Goal: Task Accomplishment & Management: Complete application form

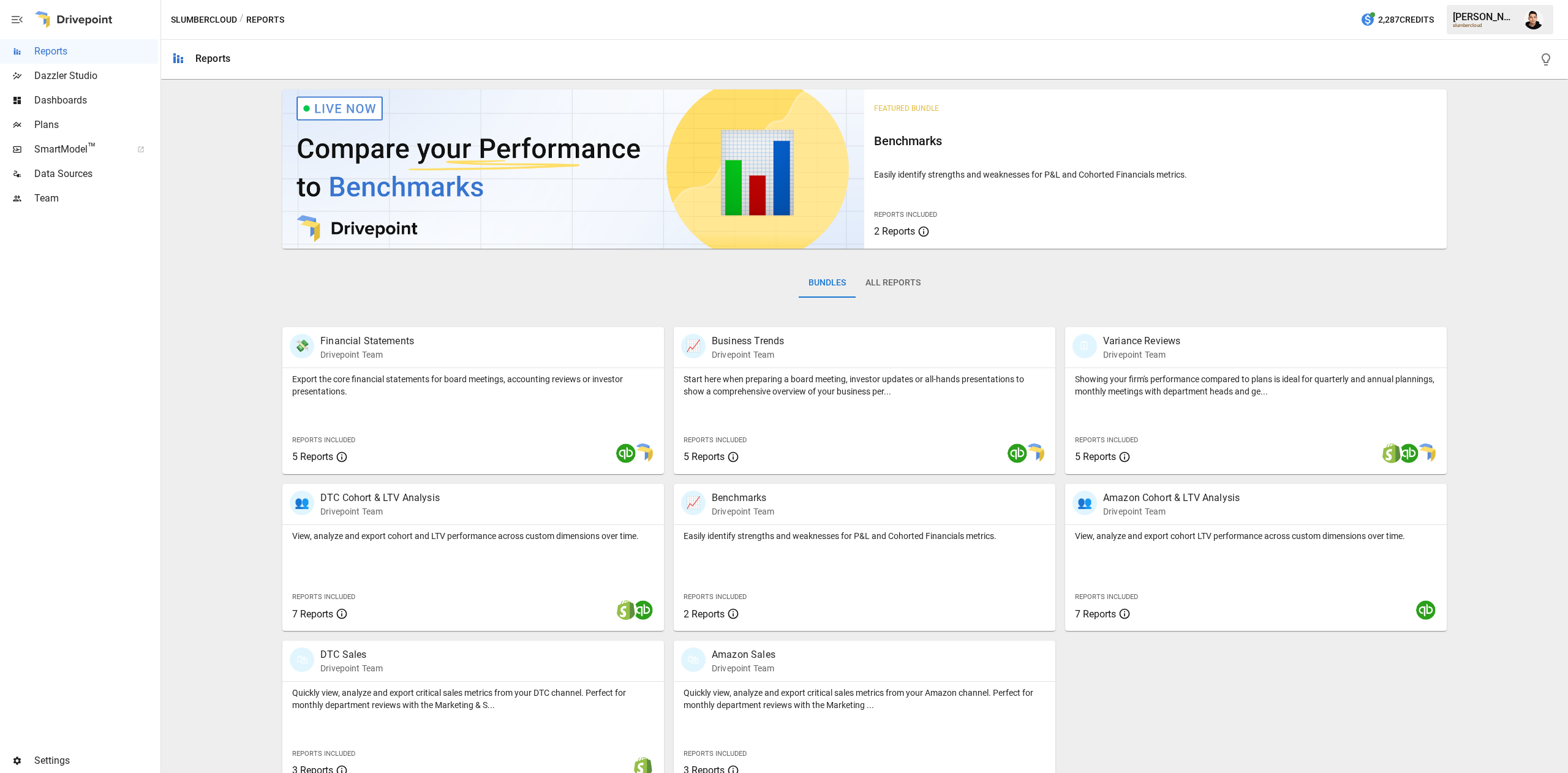
click at [93, 123] on span "Plans" at bounding box center [96, 125] width 123 height 14
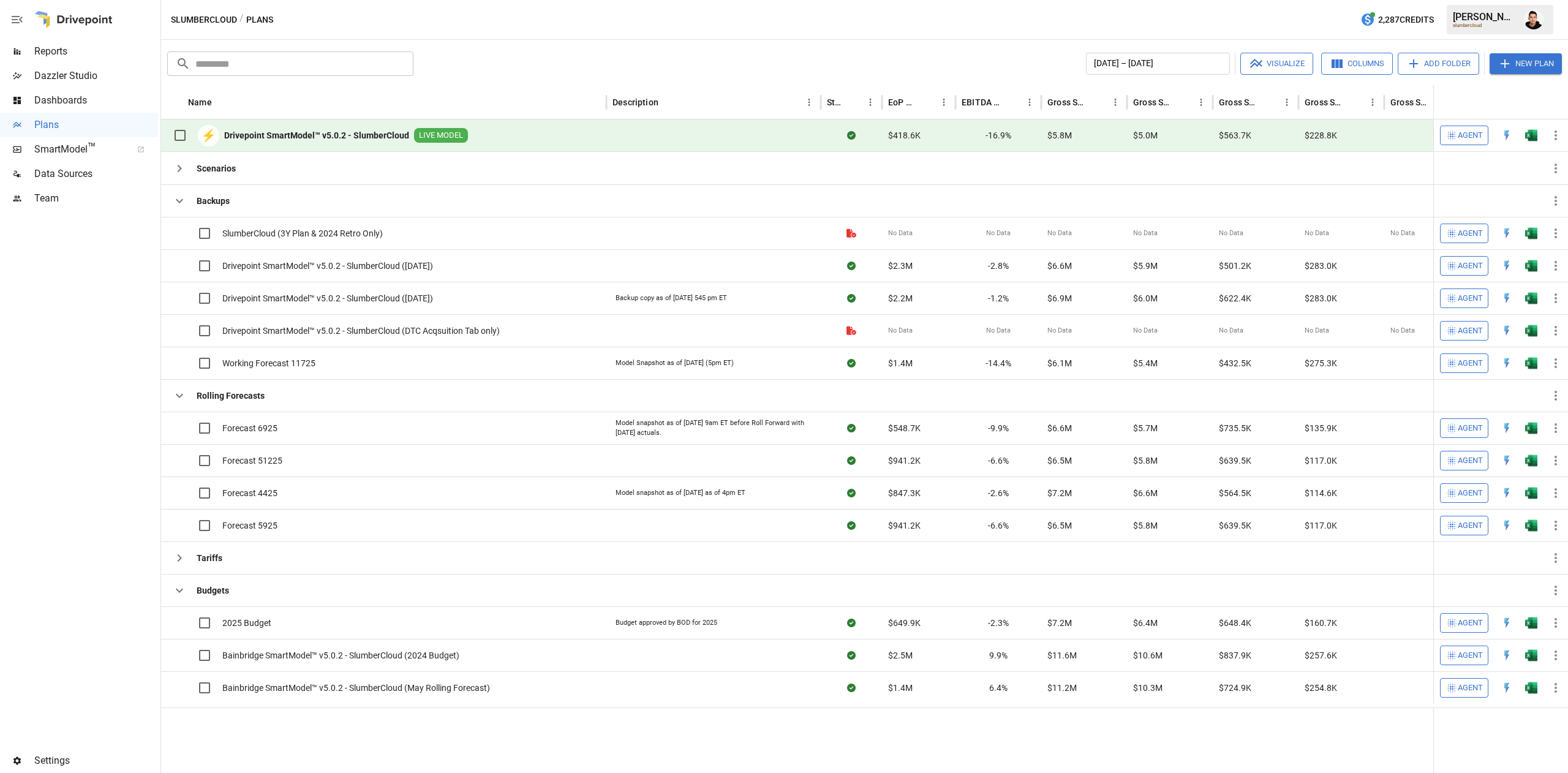
click at [1532, 68] on button "New Plan" at bounding box center [1525, 64] width 72 height 21
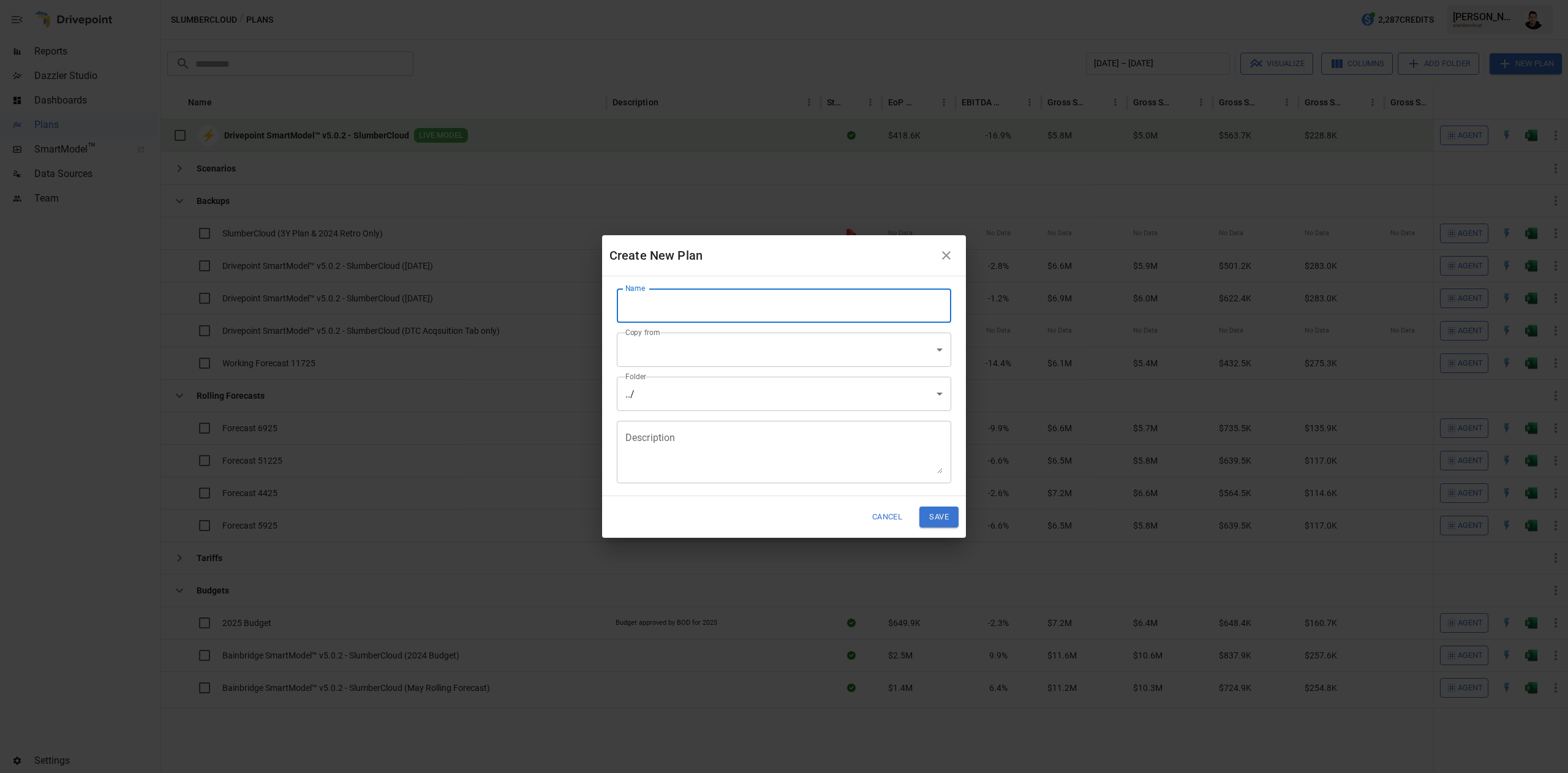
click at [905, 295] on input "Name" at bounding box center [784, 305] width 334 height 34
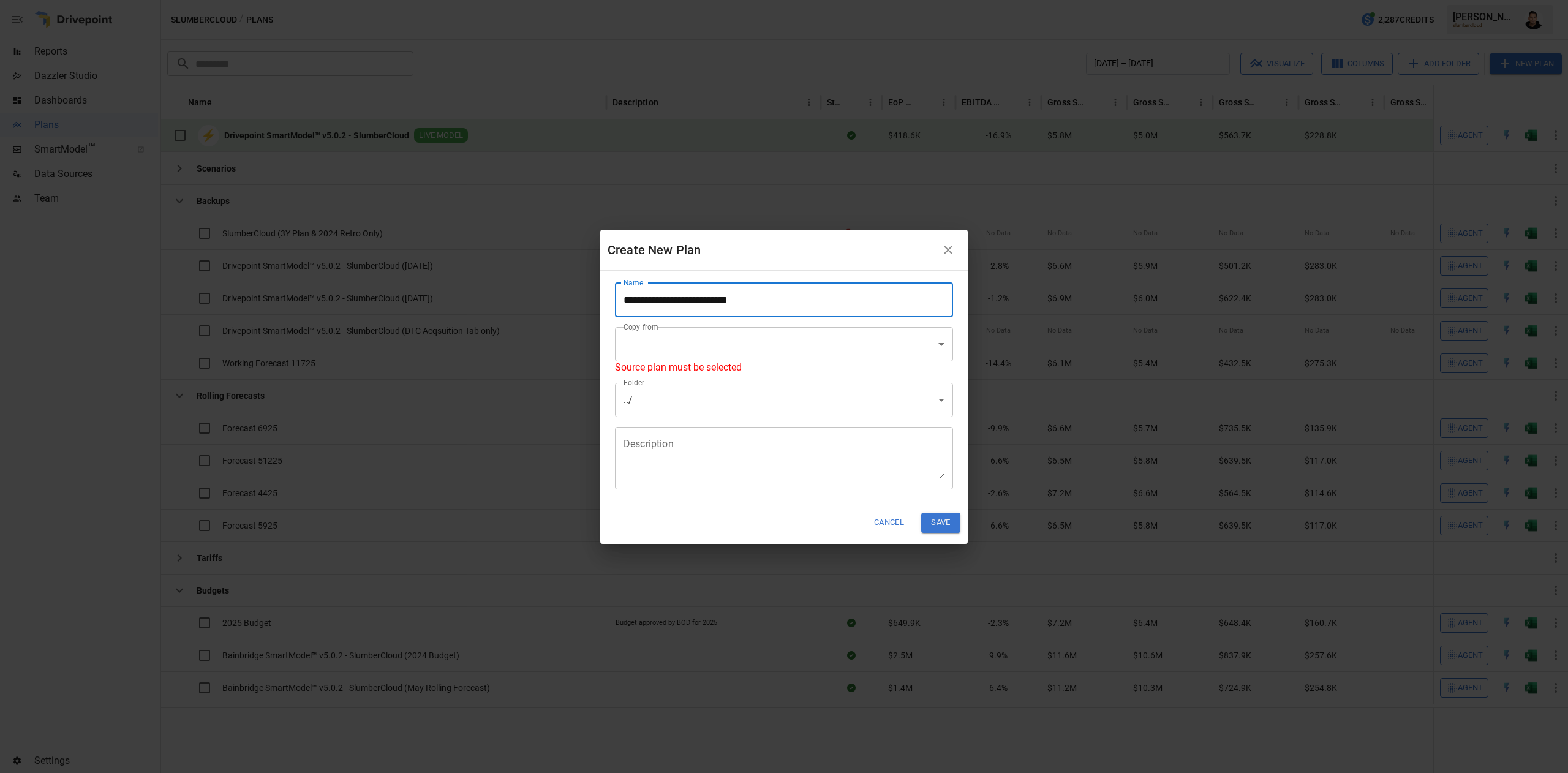
click at [684, 300] on input "**********" at bounding box center [784, 300] width 338 height 34
type input "**********"
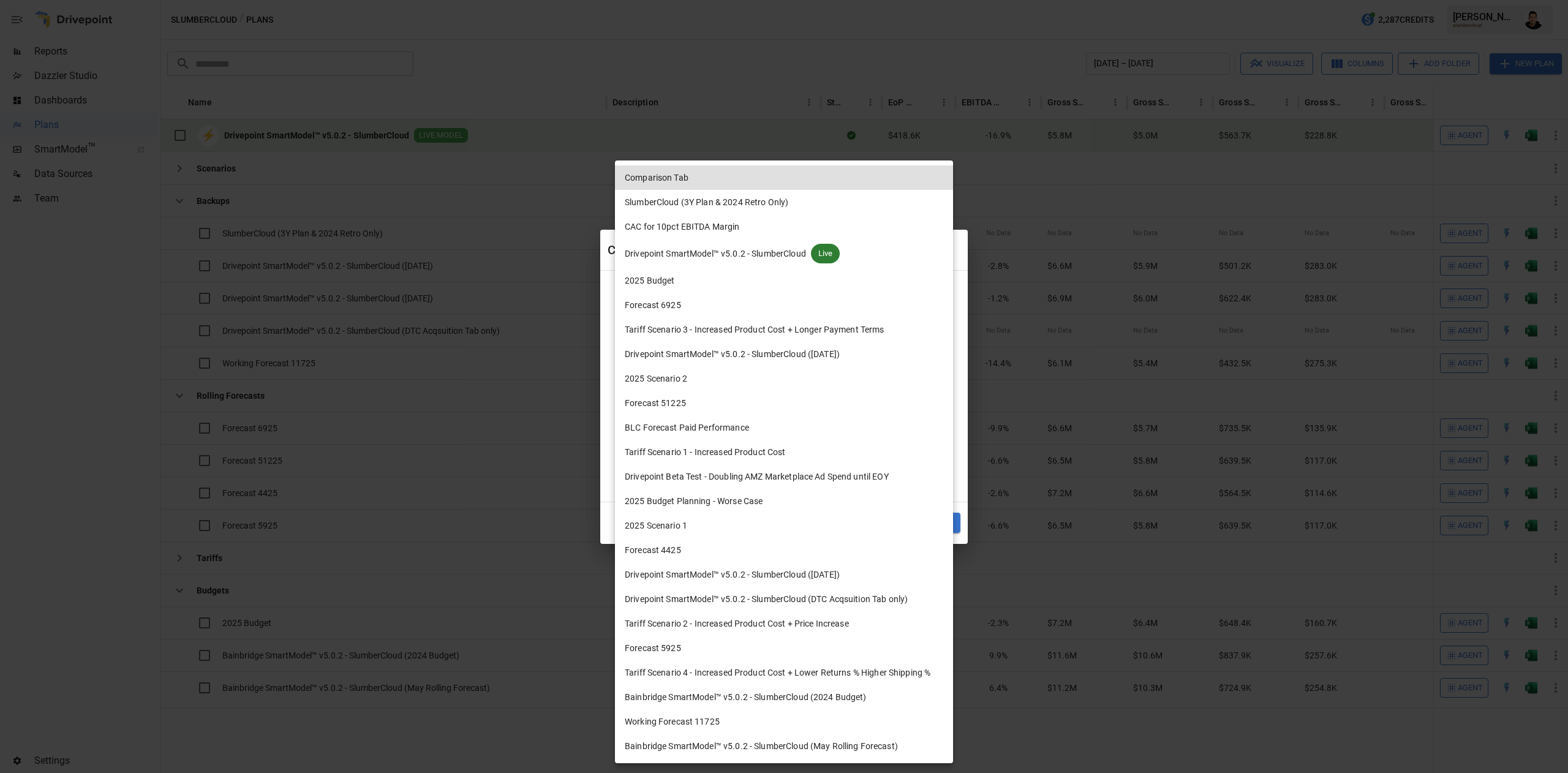
click at [733, 0] on body "Reports Dazzler Studio Dashboards Plans SmartModel ™ Data Sources Team Settings…" at bounding box center [784, 0] width 1568 height 0
click at [740, 257] on span "Drivepoint SmartModel™ v5.0.2 - SlumberCloud" at bounding box center [715, 254] width 181 height 13
type input "**********"
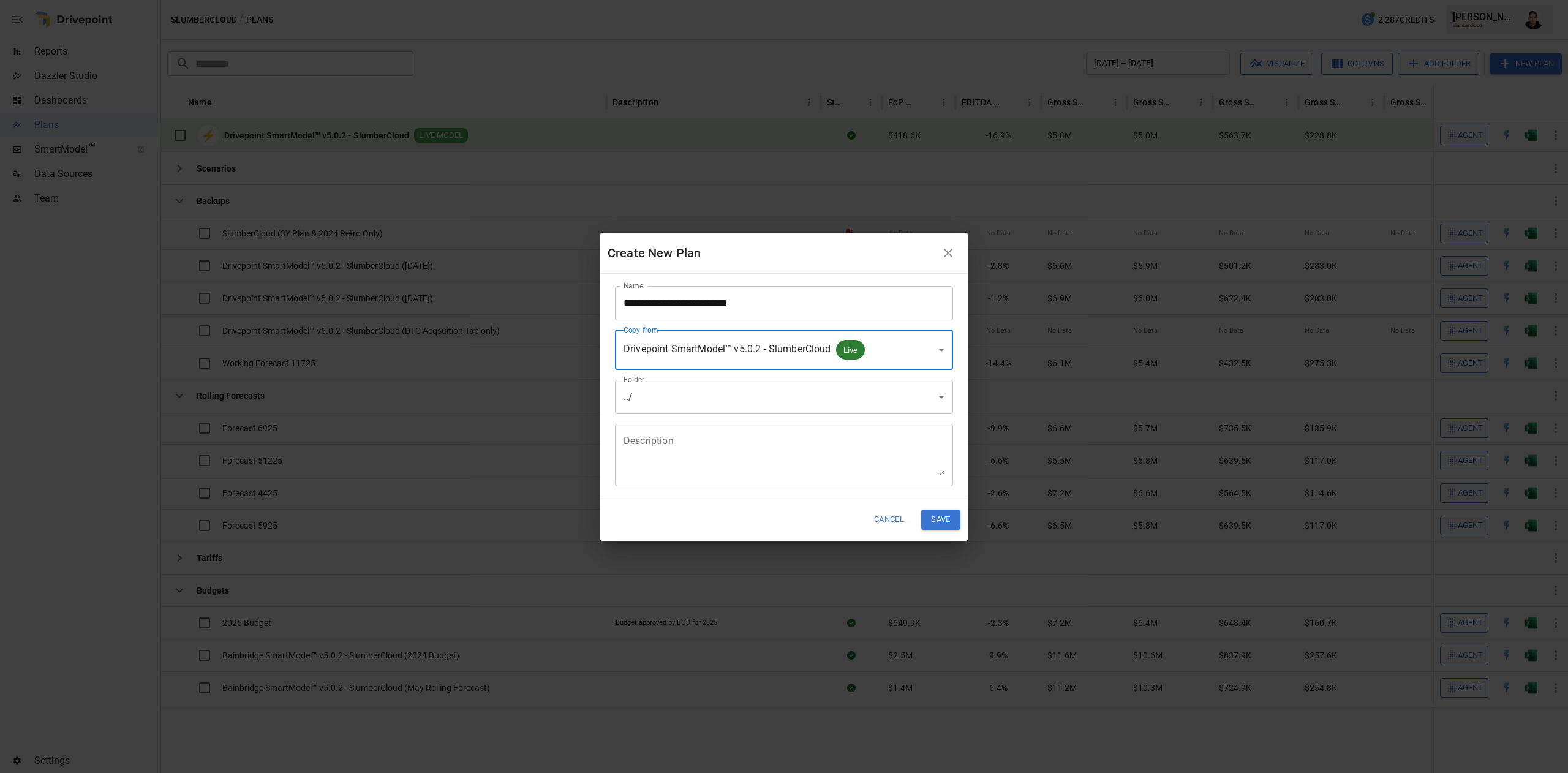
click at [704, 0] on body "Reports Dazzler Studio Dashboards Plans SmartModel ™ Data Sources Team Settings…" at bounding box center [784, 0] width 1568 height 0
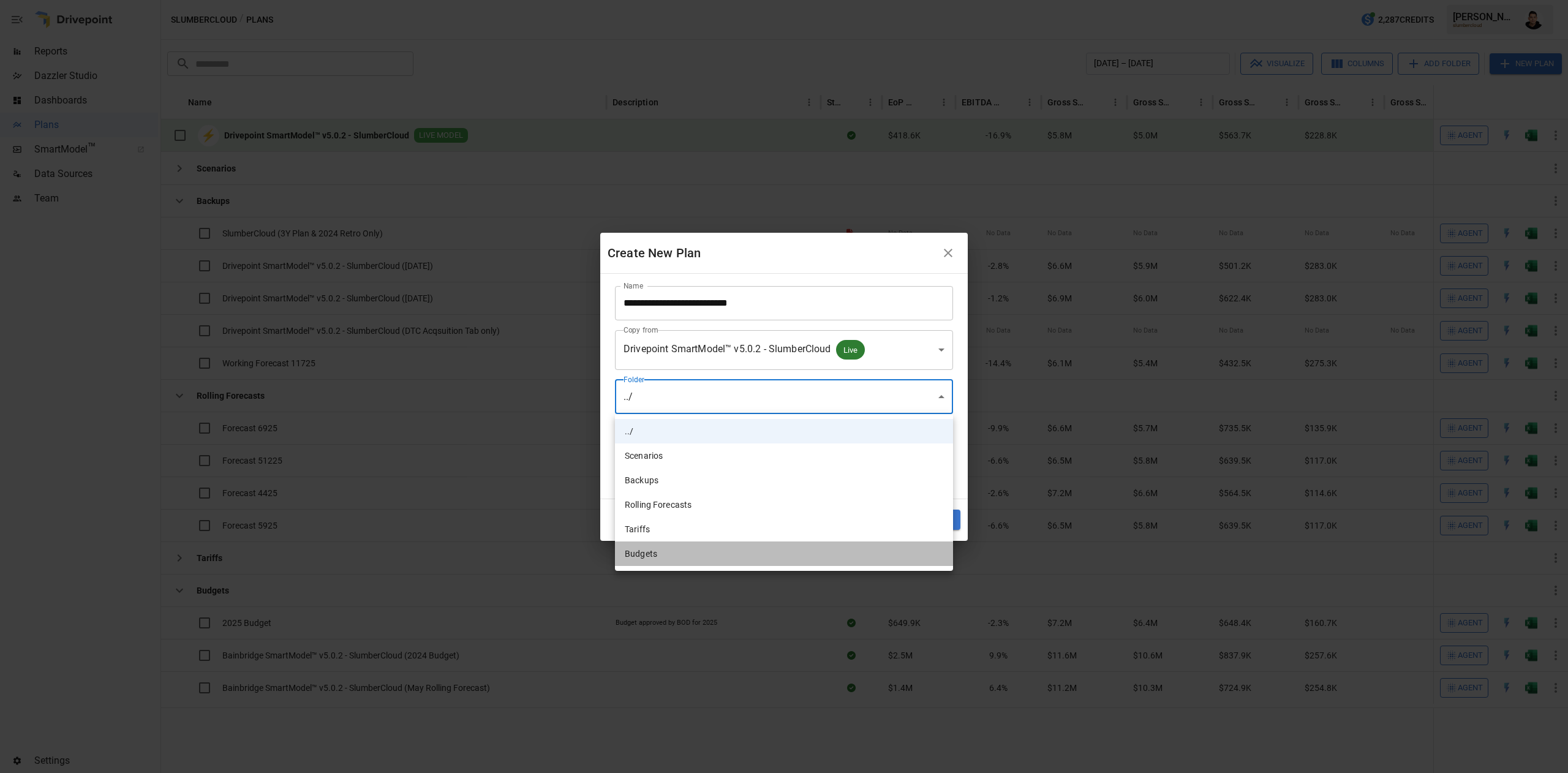
click at [666, 544] on li "Budgets" at bounding box center [784, 553] width 338 height 24
type input "**********"
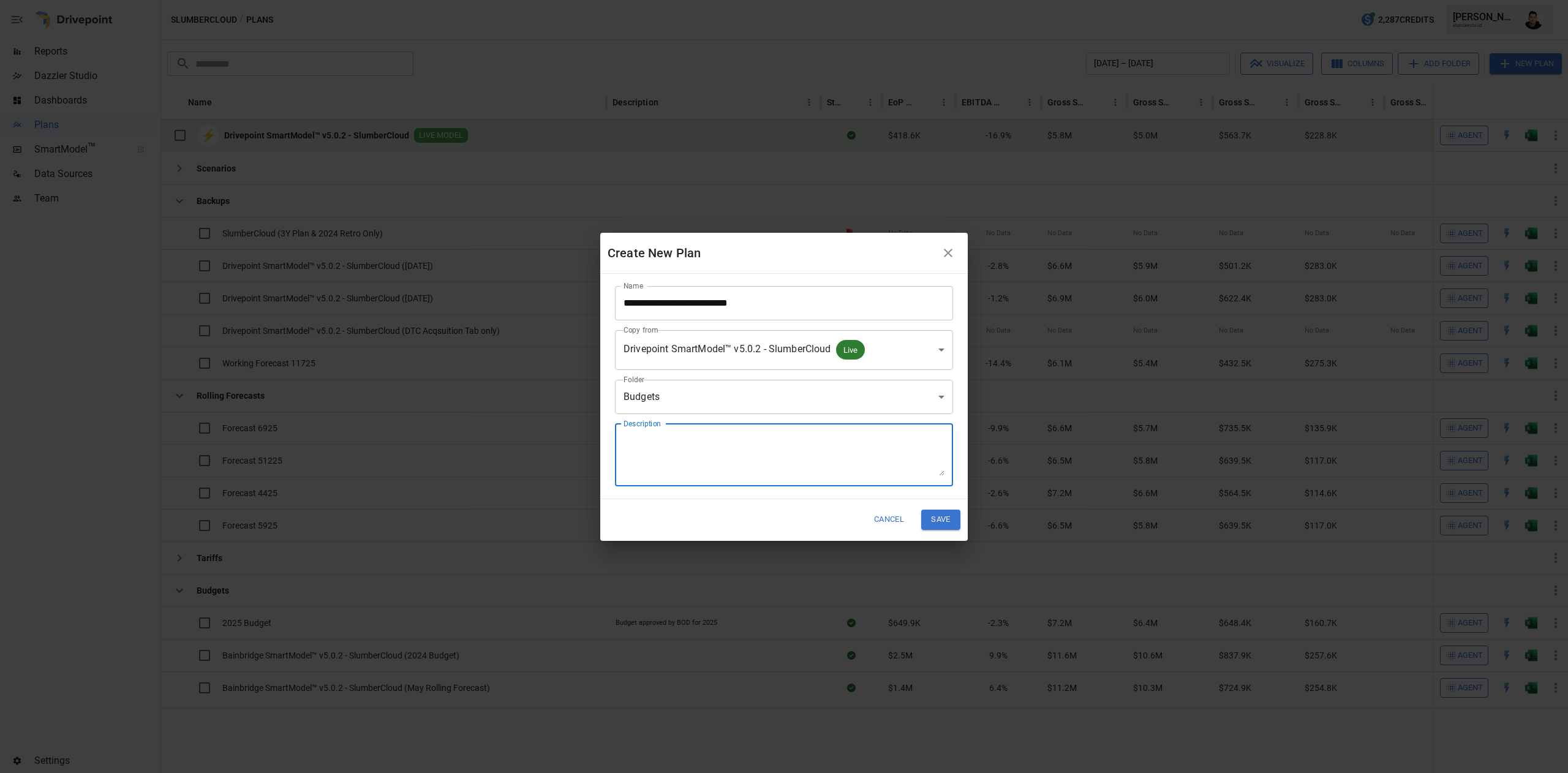
click at [711, 445] on textarea "Description" at bounding box center [784, 454] width 321 height 42
type textarea "*"
type textarea "**********"
click at [936, 518] on button "Save" at bounding box center [941, 519] width 39 height 20
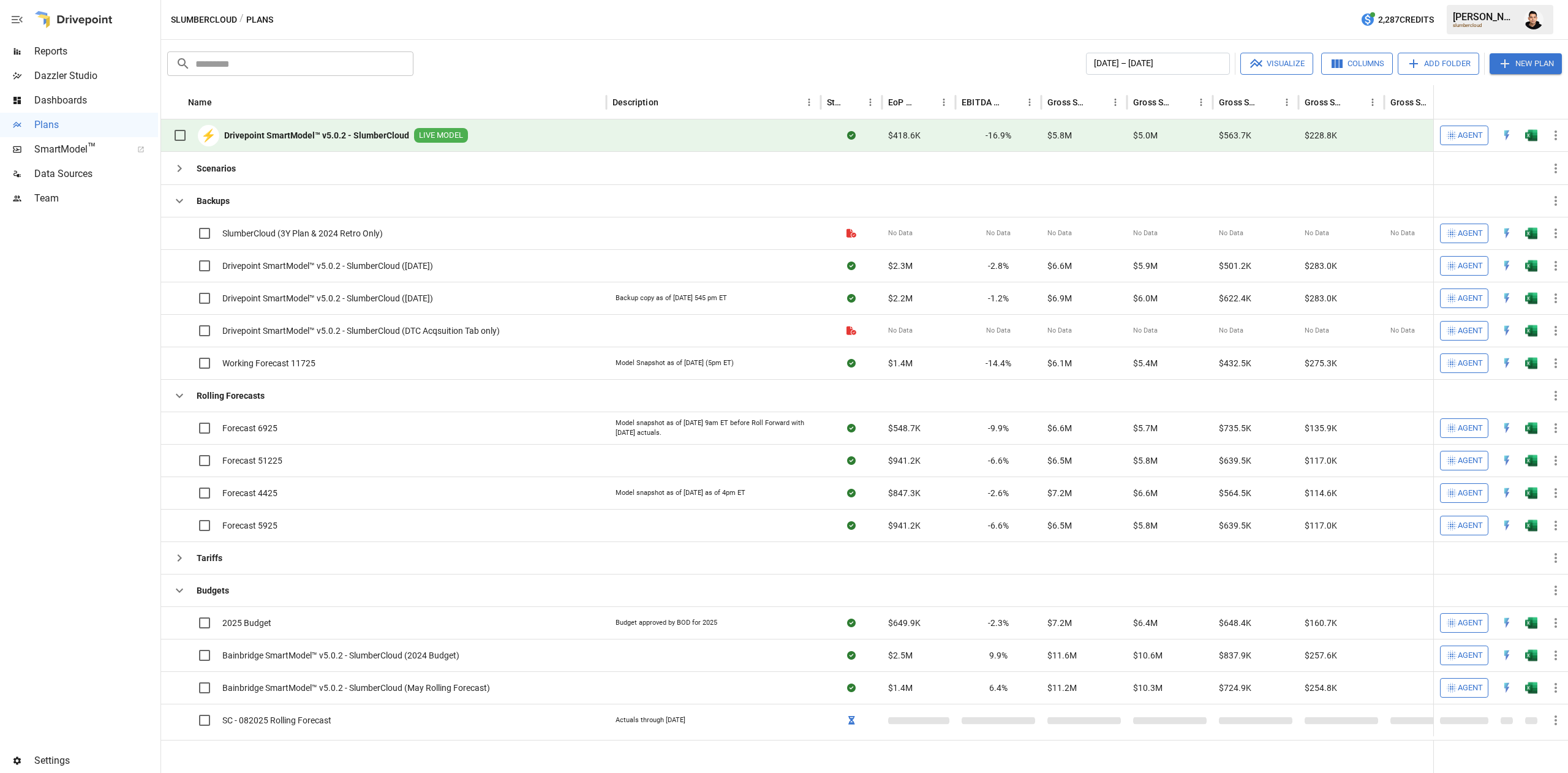
click at [77, 166] on div "Data Sources" at bounding box center [79, 173] width 158 height 24
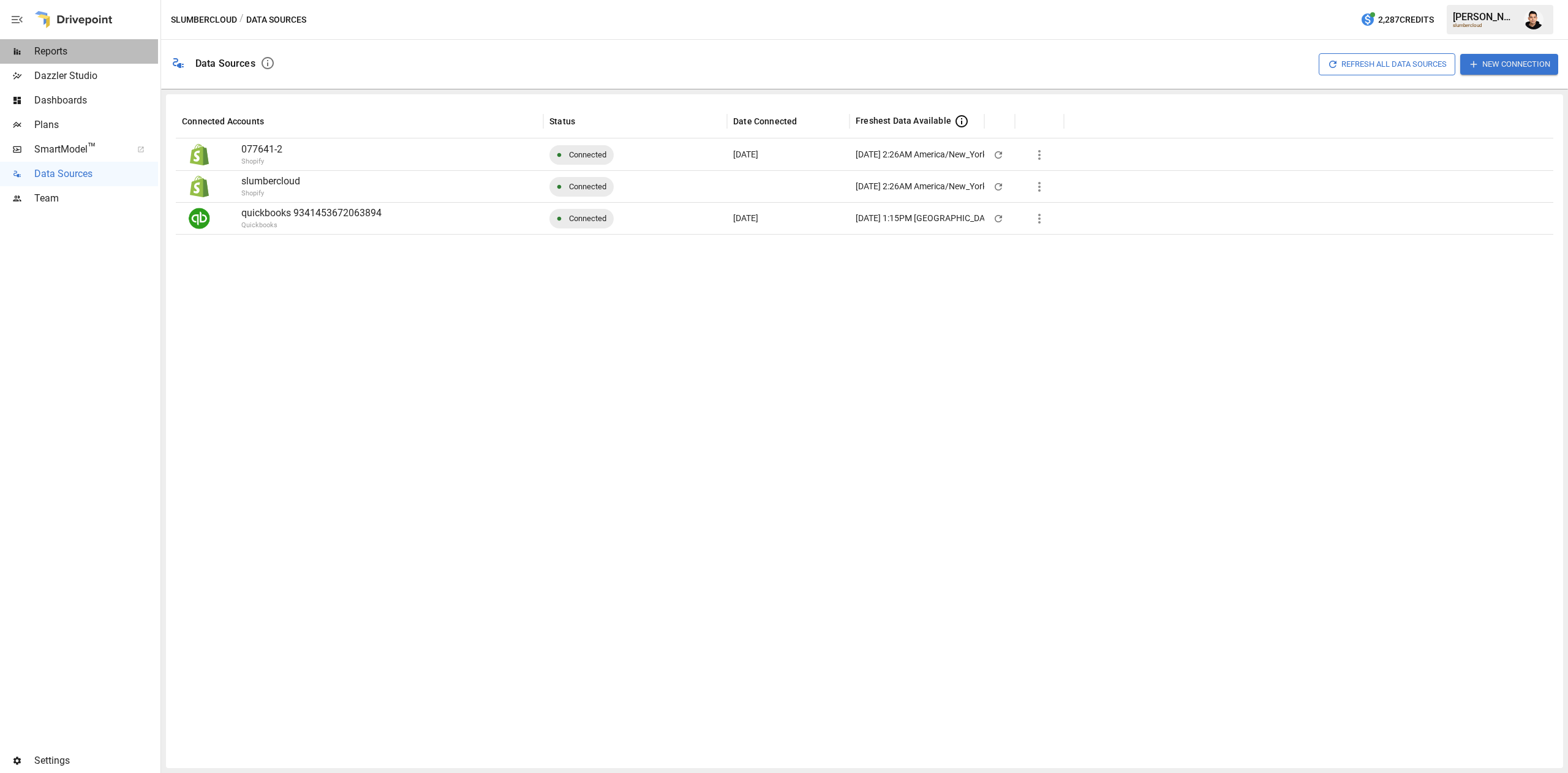
click at [30, 53] on div at bounding box center [17, 51] width 34 height 10
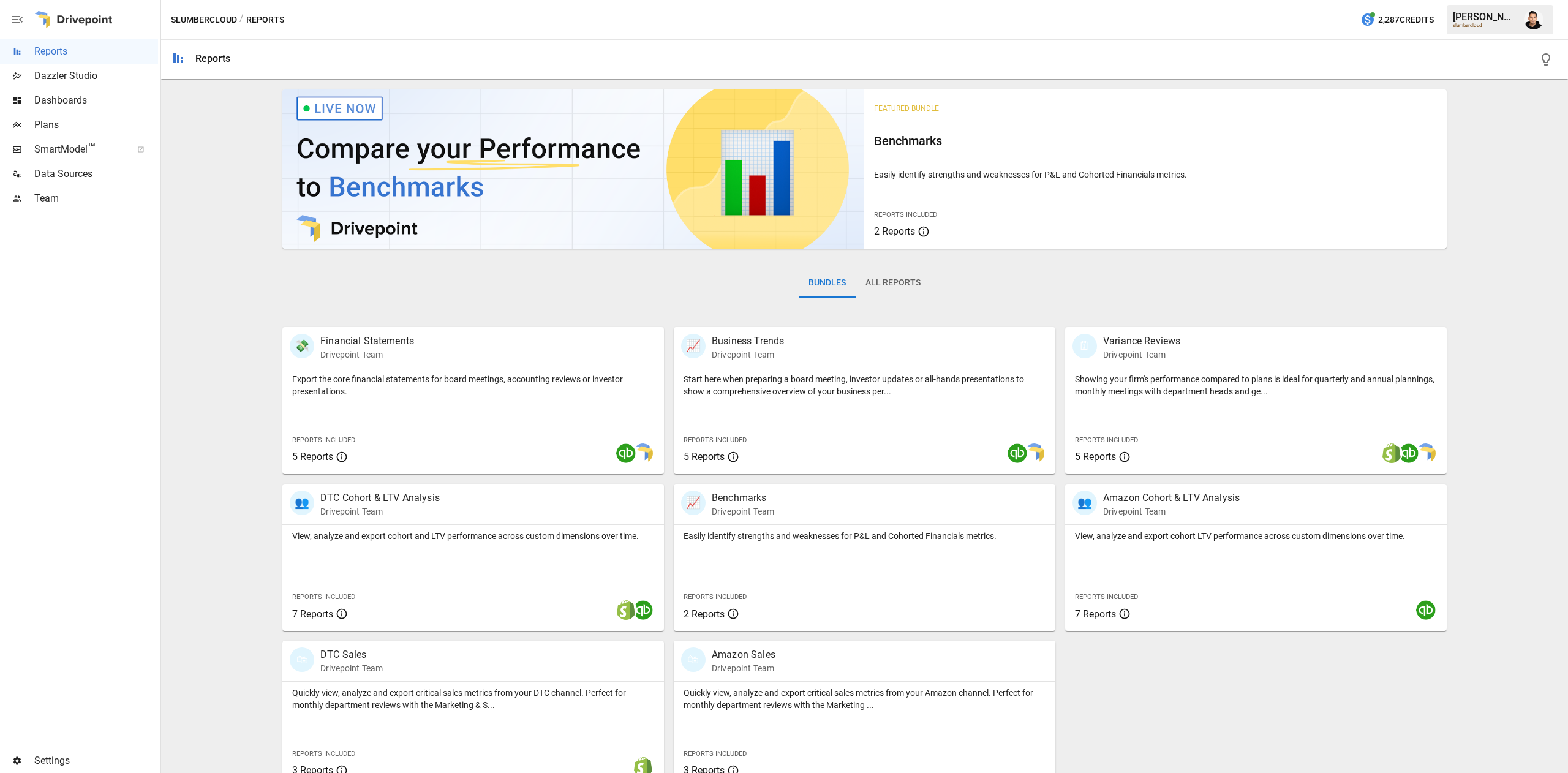
click at [22, 126] on div at bounding box center [17, 125] width 34 height 10
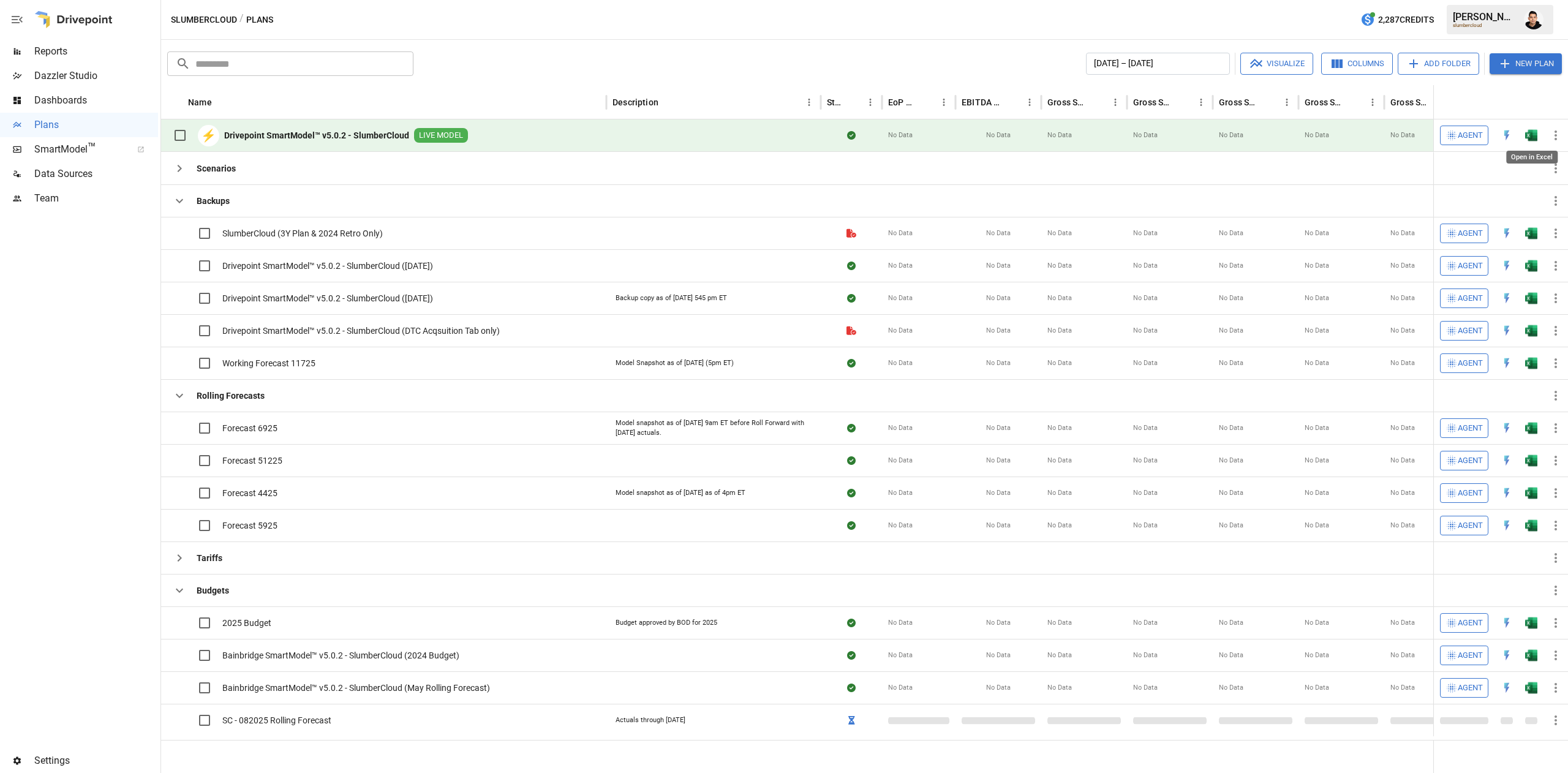
click at [1534, 136] on img "Open in Excel" at bounding box center [1531, 135] width 12 height 12
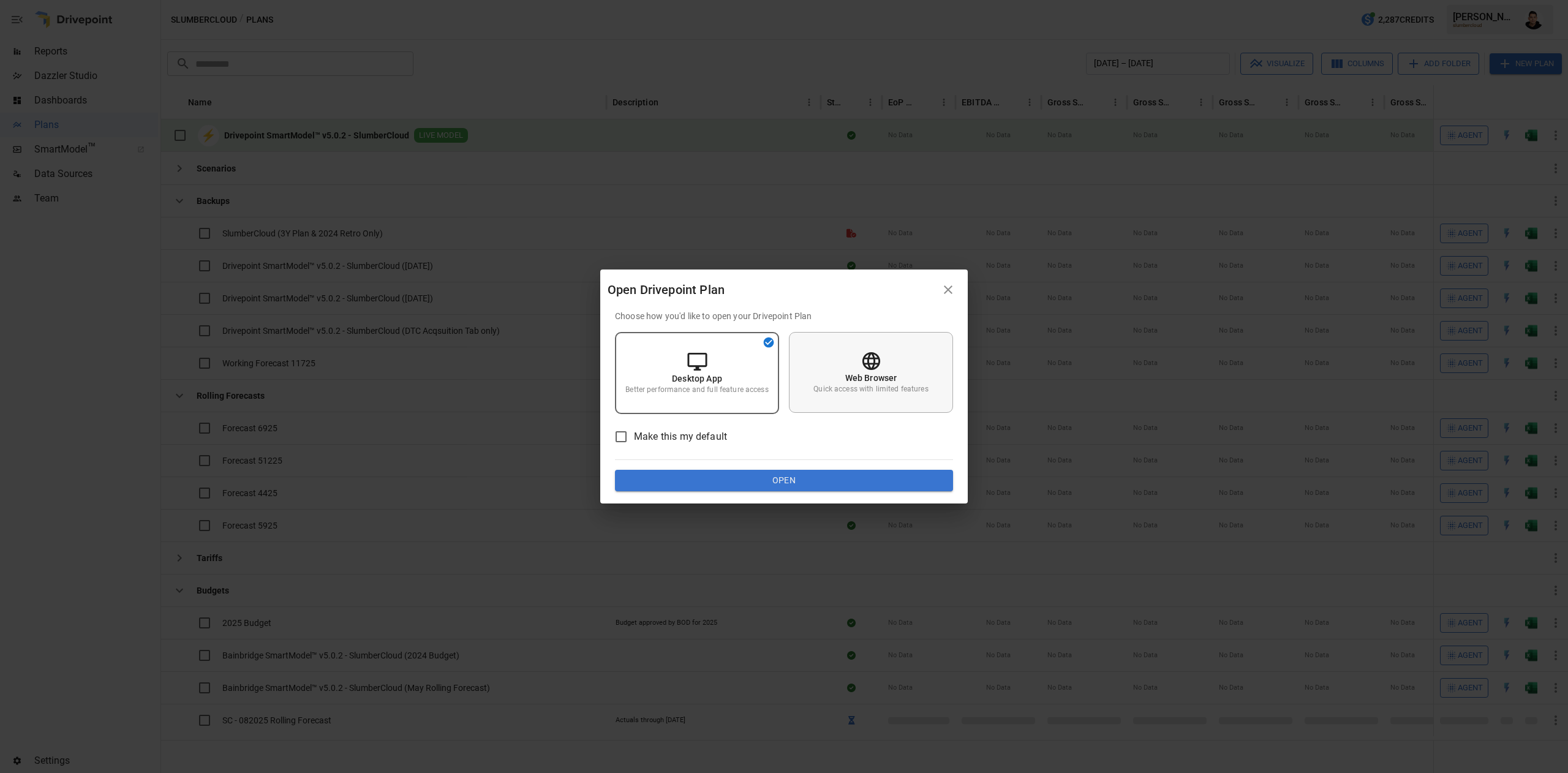
click at [882, 398] on div "Web Browser Quick access with limited features" at bounding box center [871, 372] width 164 height 81
click at [706, 378] on p "Desktop App" at bounding box center [697, 378] width 50 height 12
click at [757, 484] on button "Open" at bounding box center [784, 481] width 338 height 22
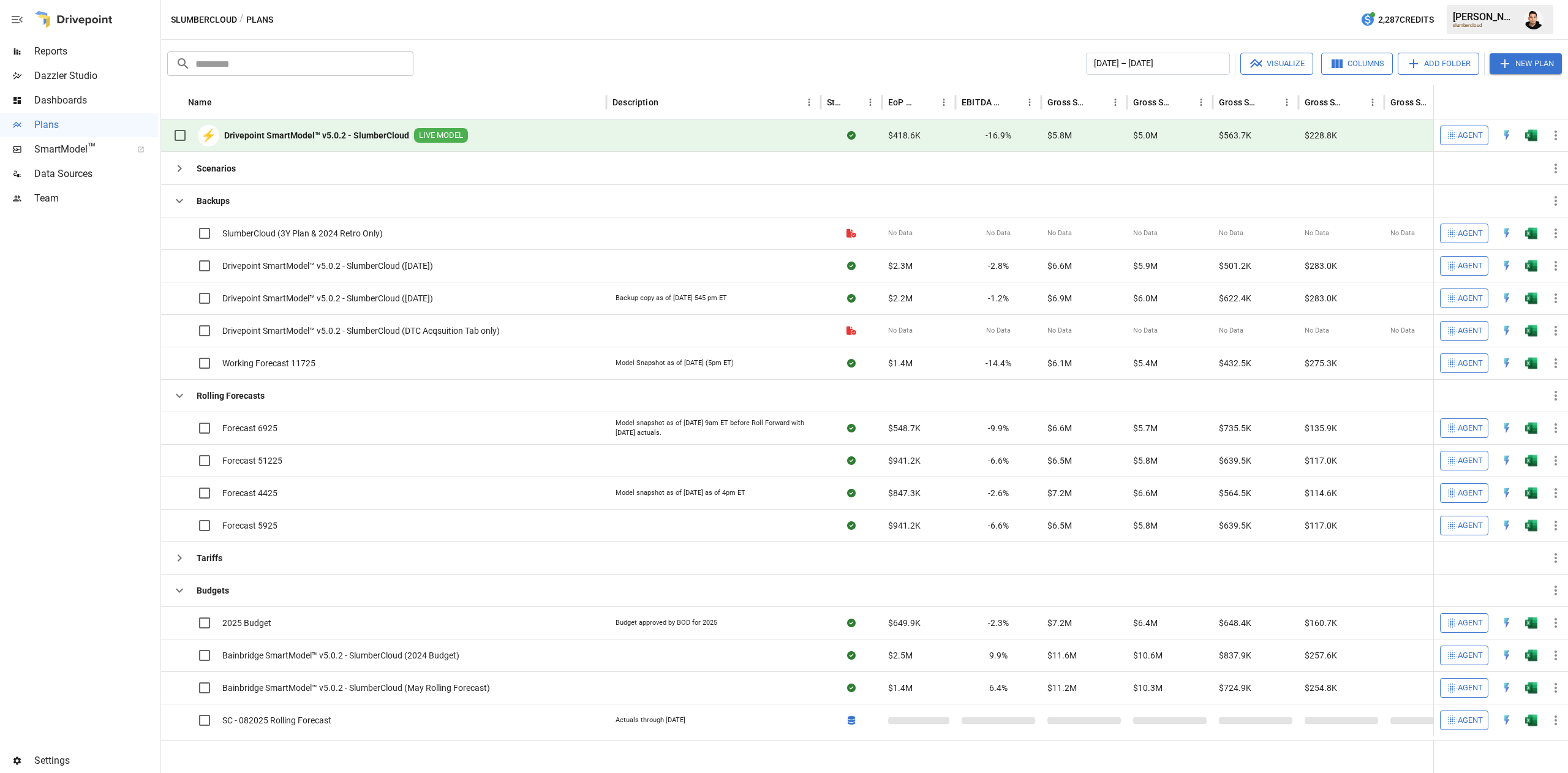
click at [1534, 140] on img "Open in Excel" at bounding box center [1531, 135] width 12 height 12
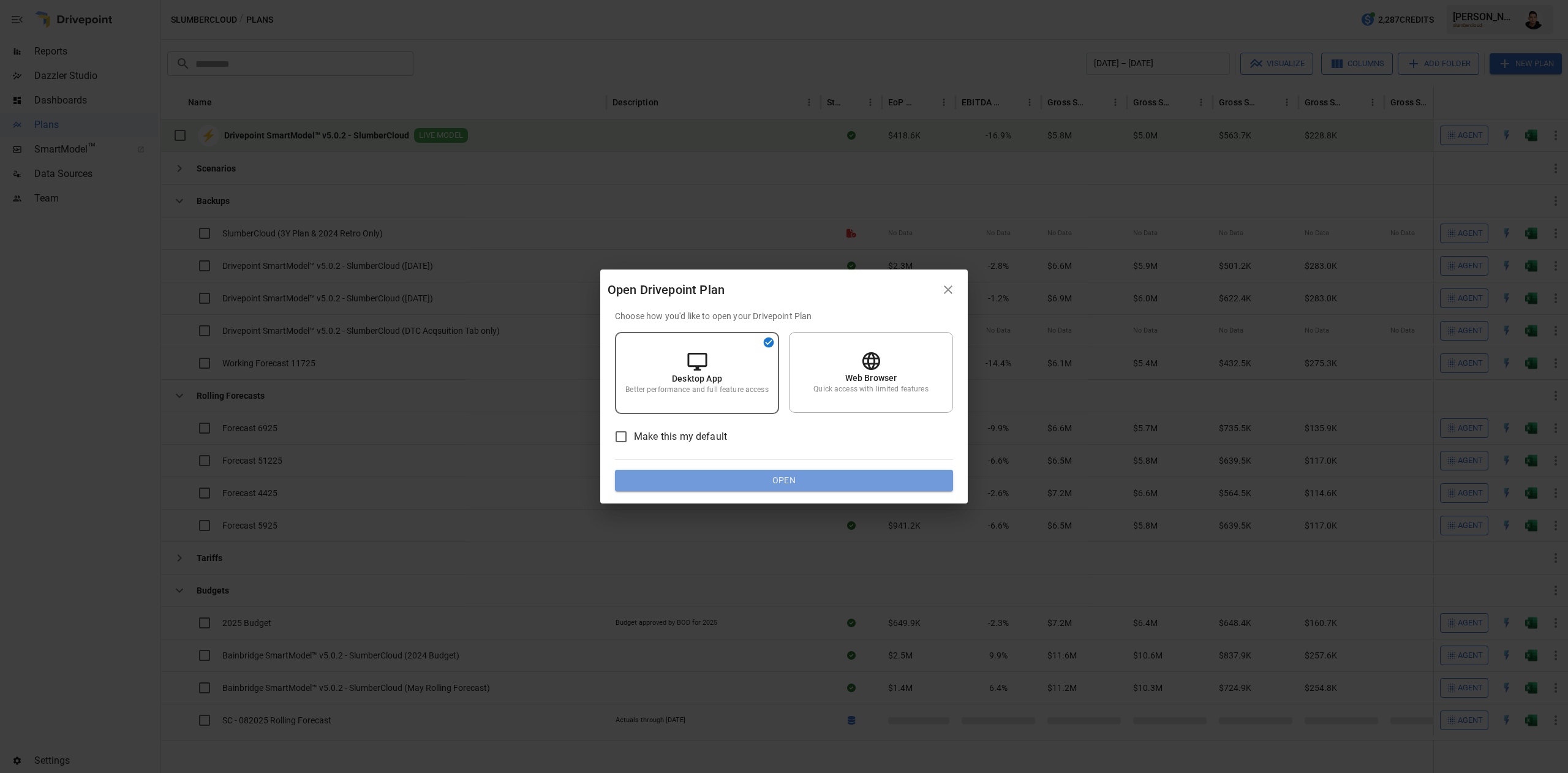
click at [887, 485] on button "Open" at bounding box center [784, 481] width 338 height 22
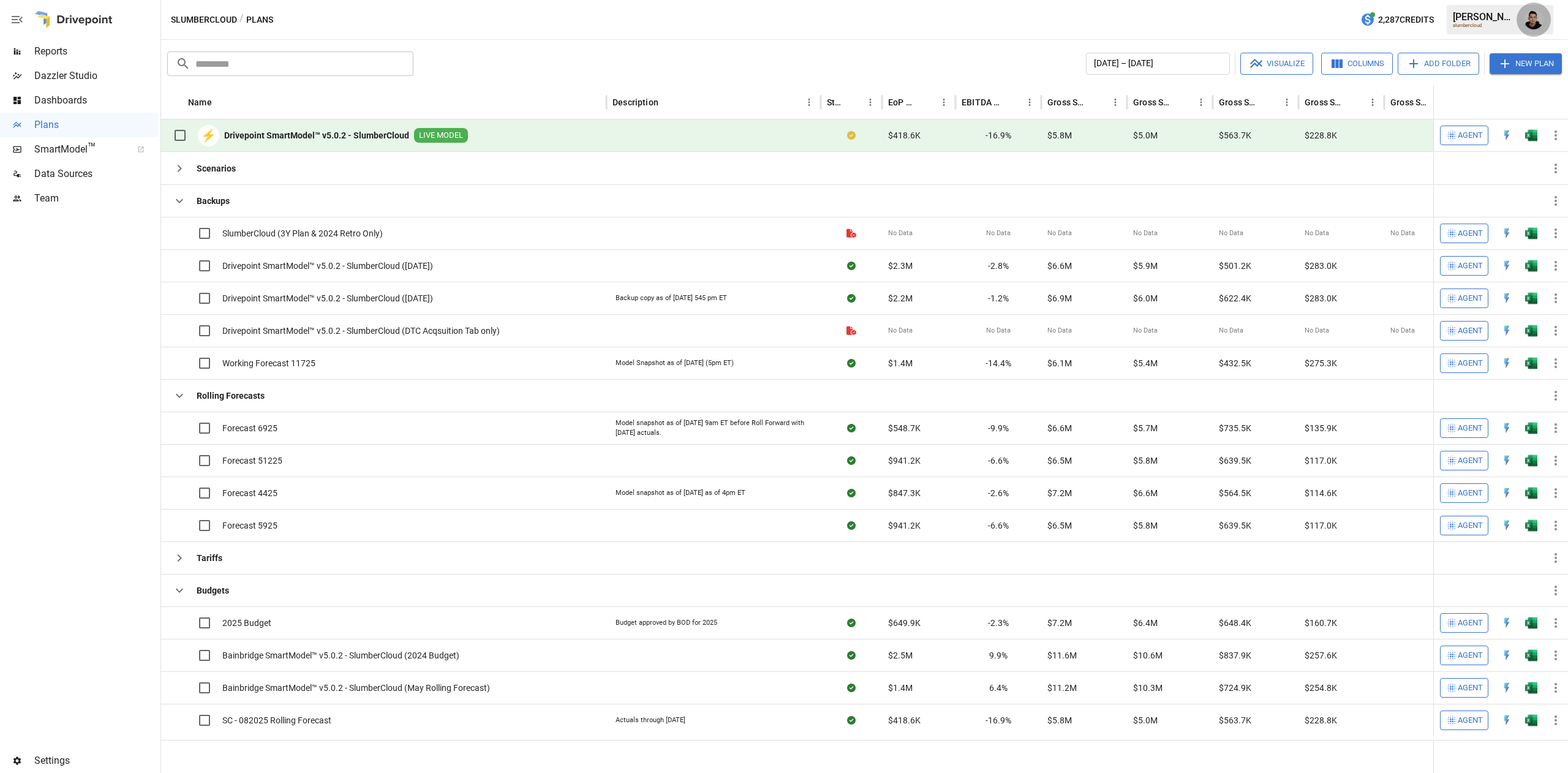
click at [1523, 22] on button "button" at bounding box center [1533, 20] width 34 height 34
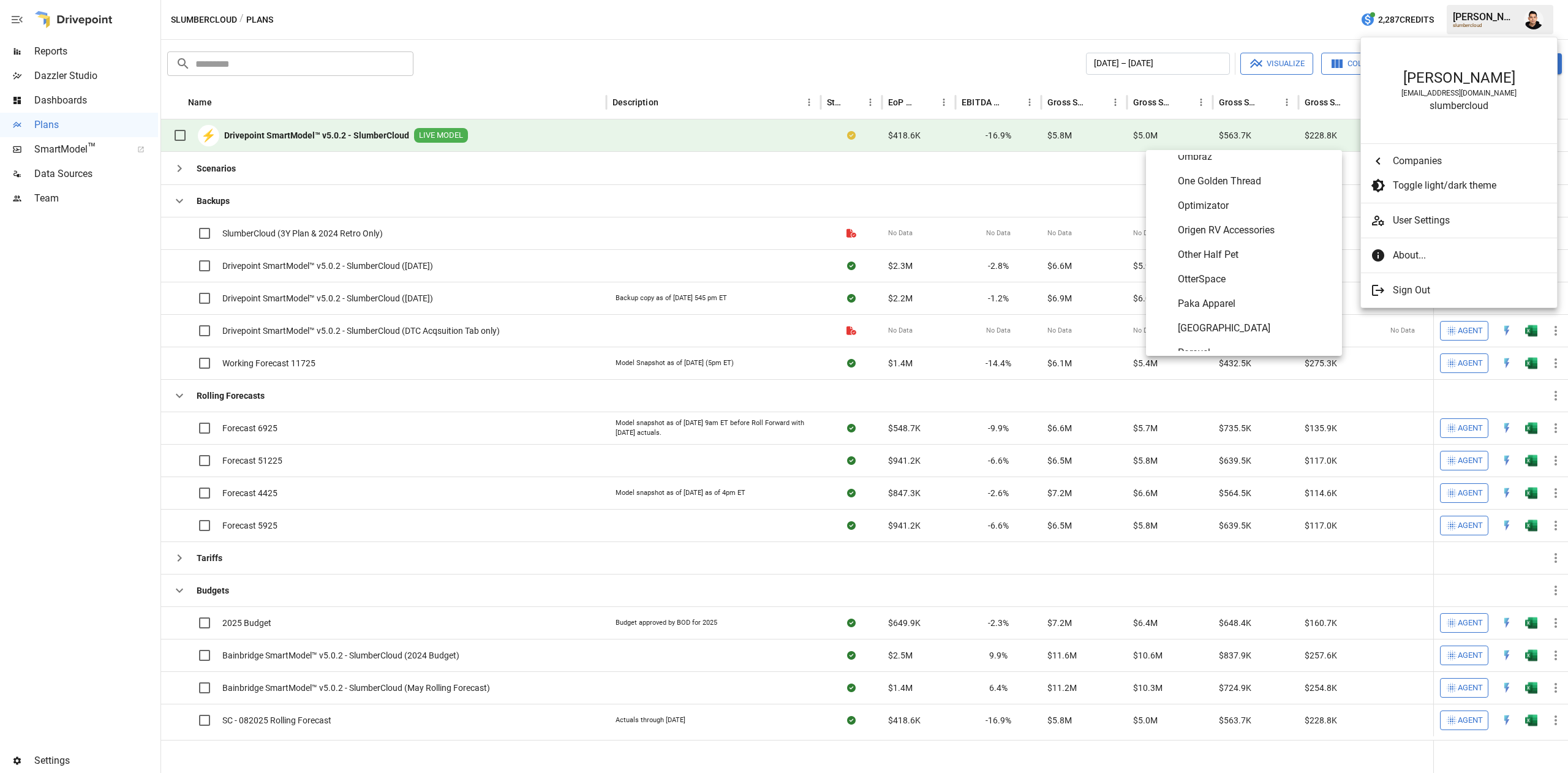
scroll to position [4837, 0]
click at [1233, 255] on span "Oats Overnight" at bounding box center [1255, 253] width 154 height 14
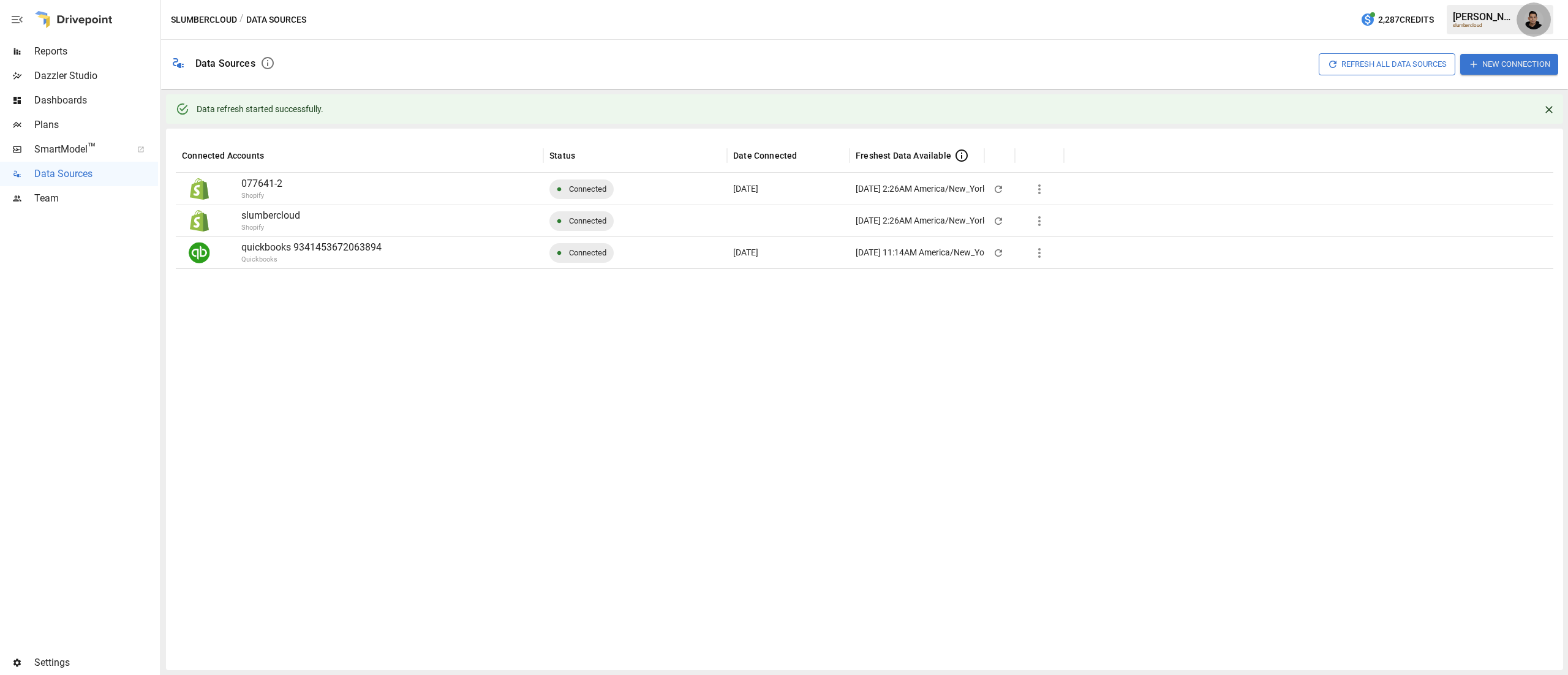
click at [1544, 31] on button "button" at bounding box center [1533, 20] width 34 height 34
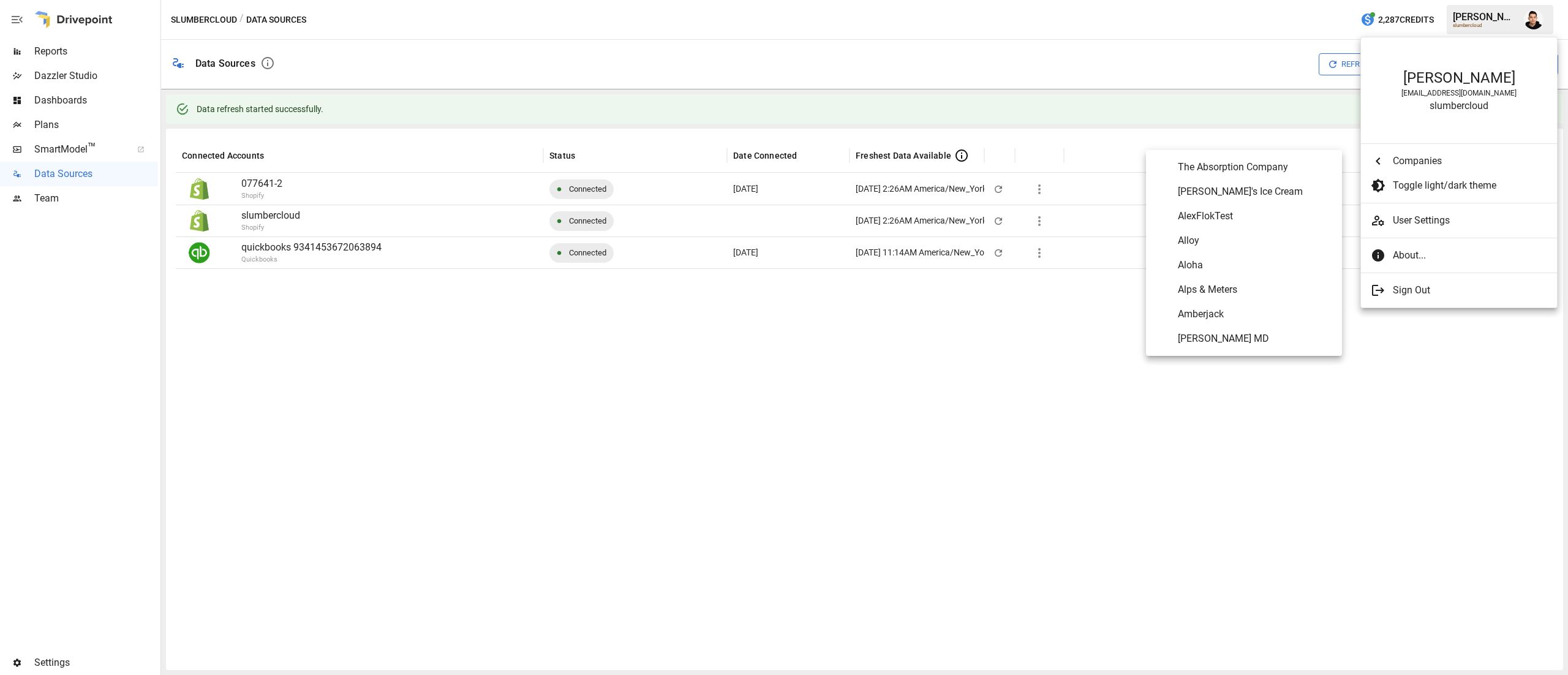
scroll to position [557, 0]
